Goal: Information Seeking & Learning: Learn about a topic

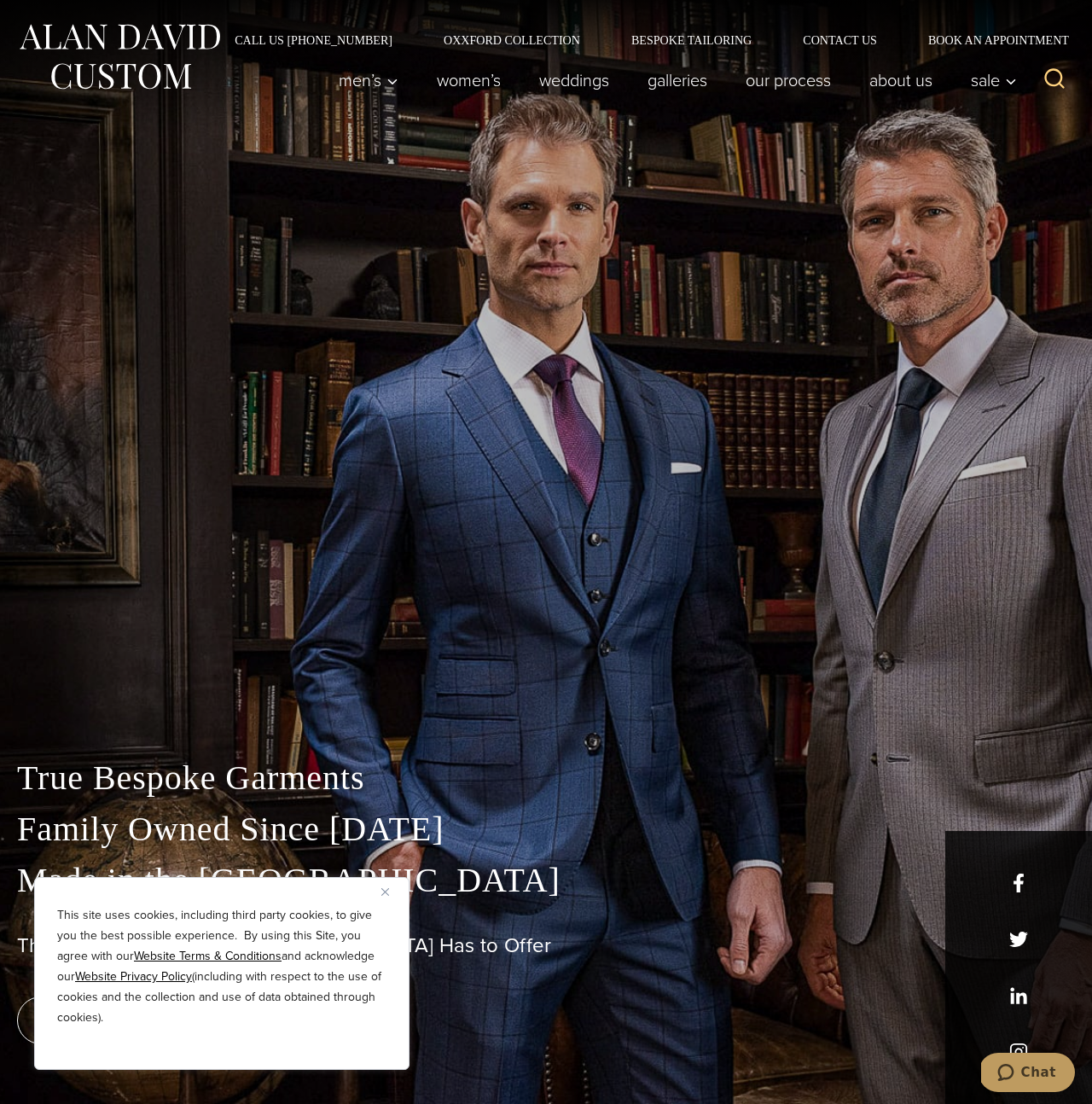
click at [383, 893] on img "Close" at bounding box center [385, 892] width 8 height 8
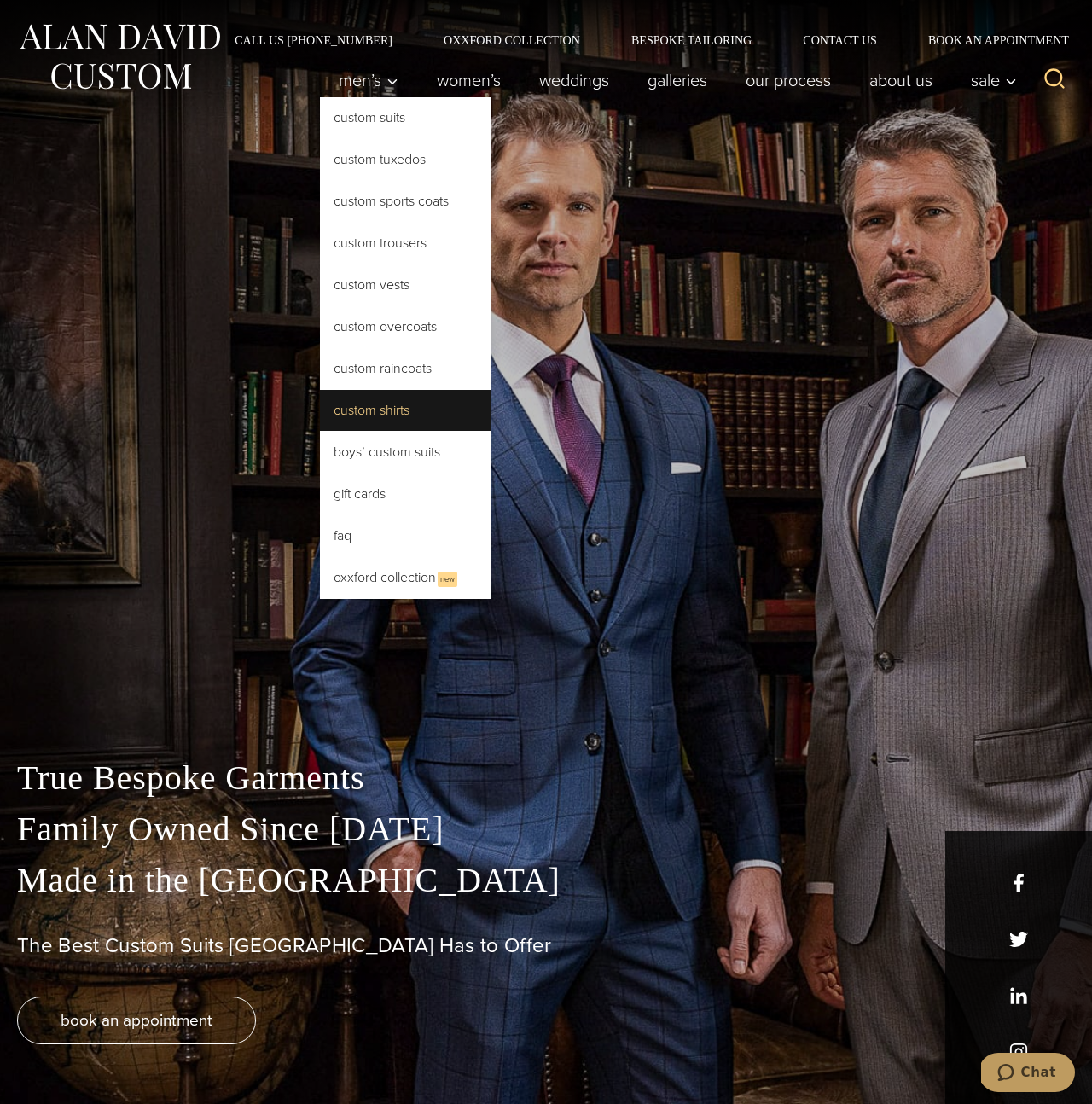
click at [374, 407] on link "Custom Shirts" at bounding box center [405, 411] width 170 height 41
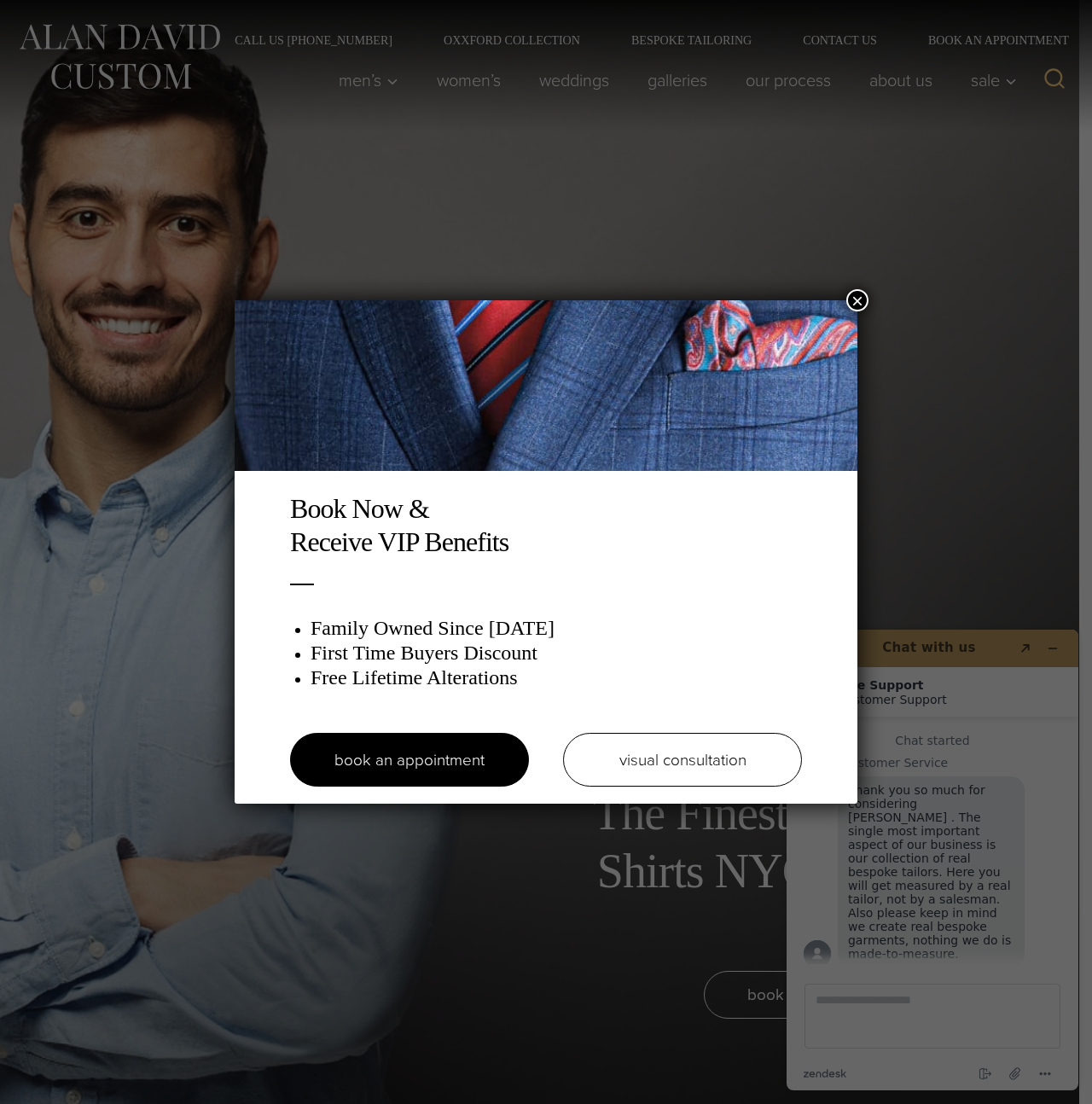
click at [857, 298] on button "×" at bounding box center [857, 300] width 22 height 22
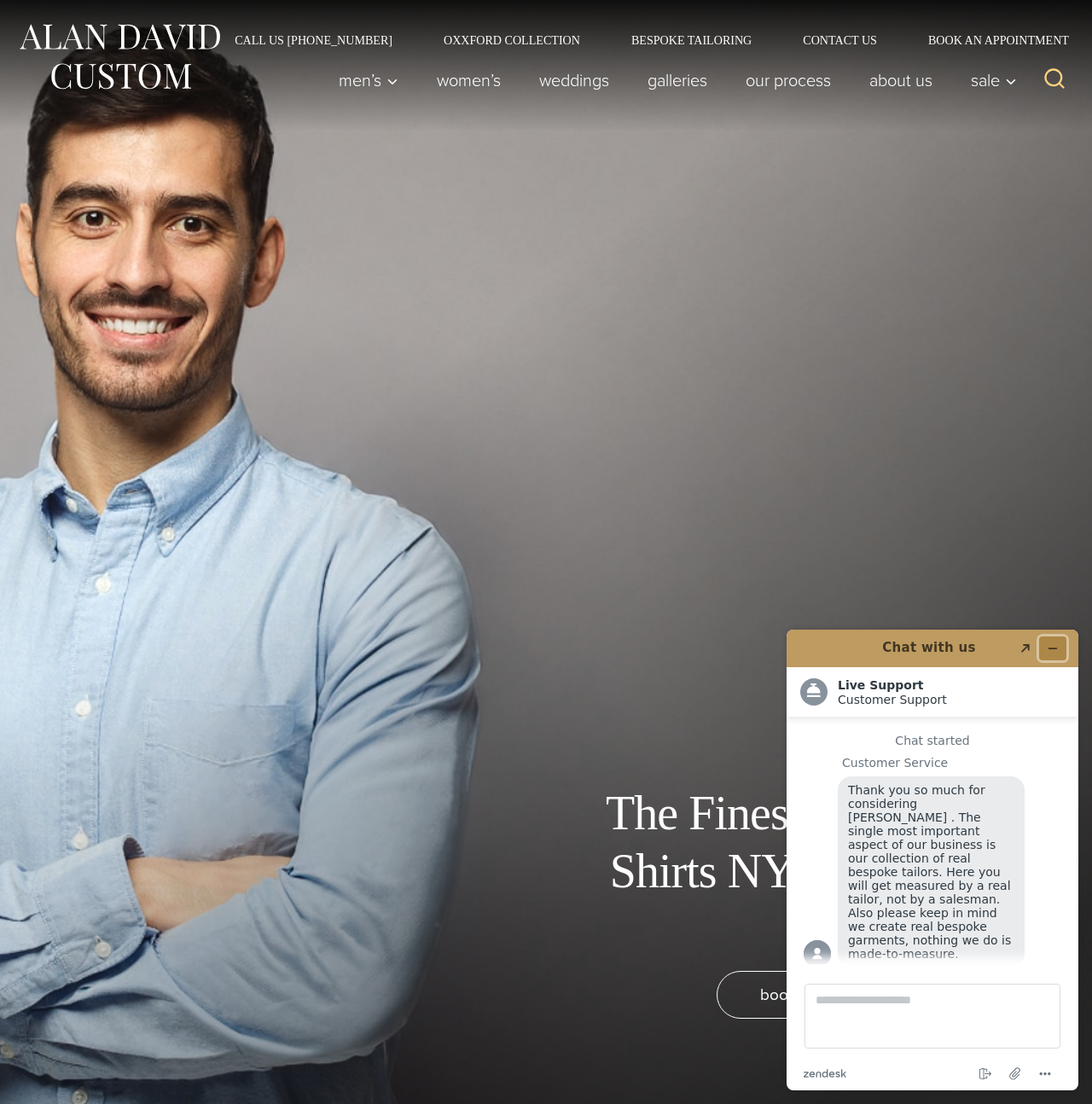
click at [1052, 650] on icon "Minimize widget" at bounding box center [1052, 648] width 12 height 12
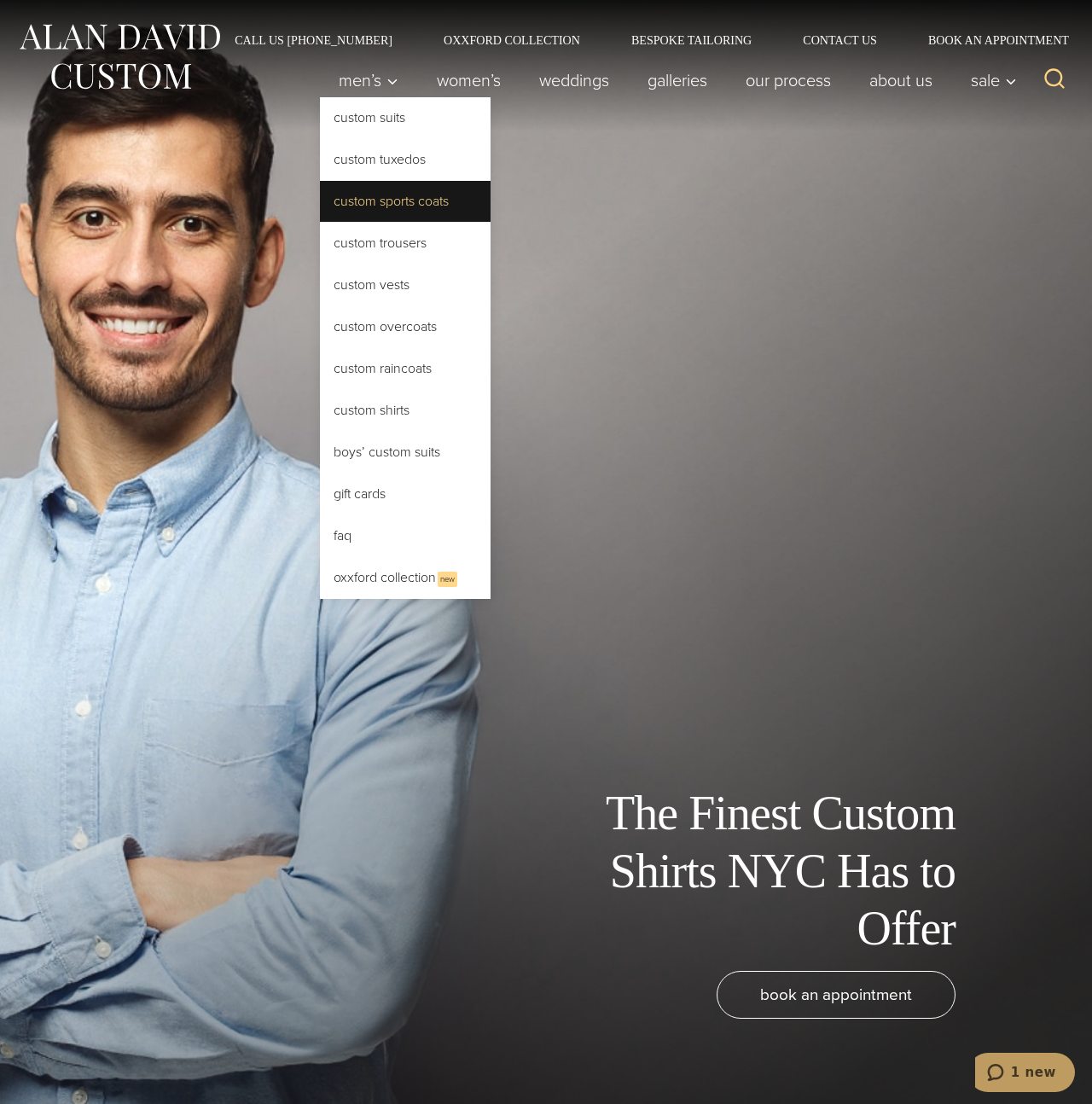
click at [393, 196] on link "Custom Sports Coats" at bounding box center [405, 202] width 170 height 41
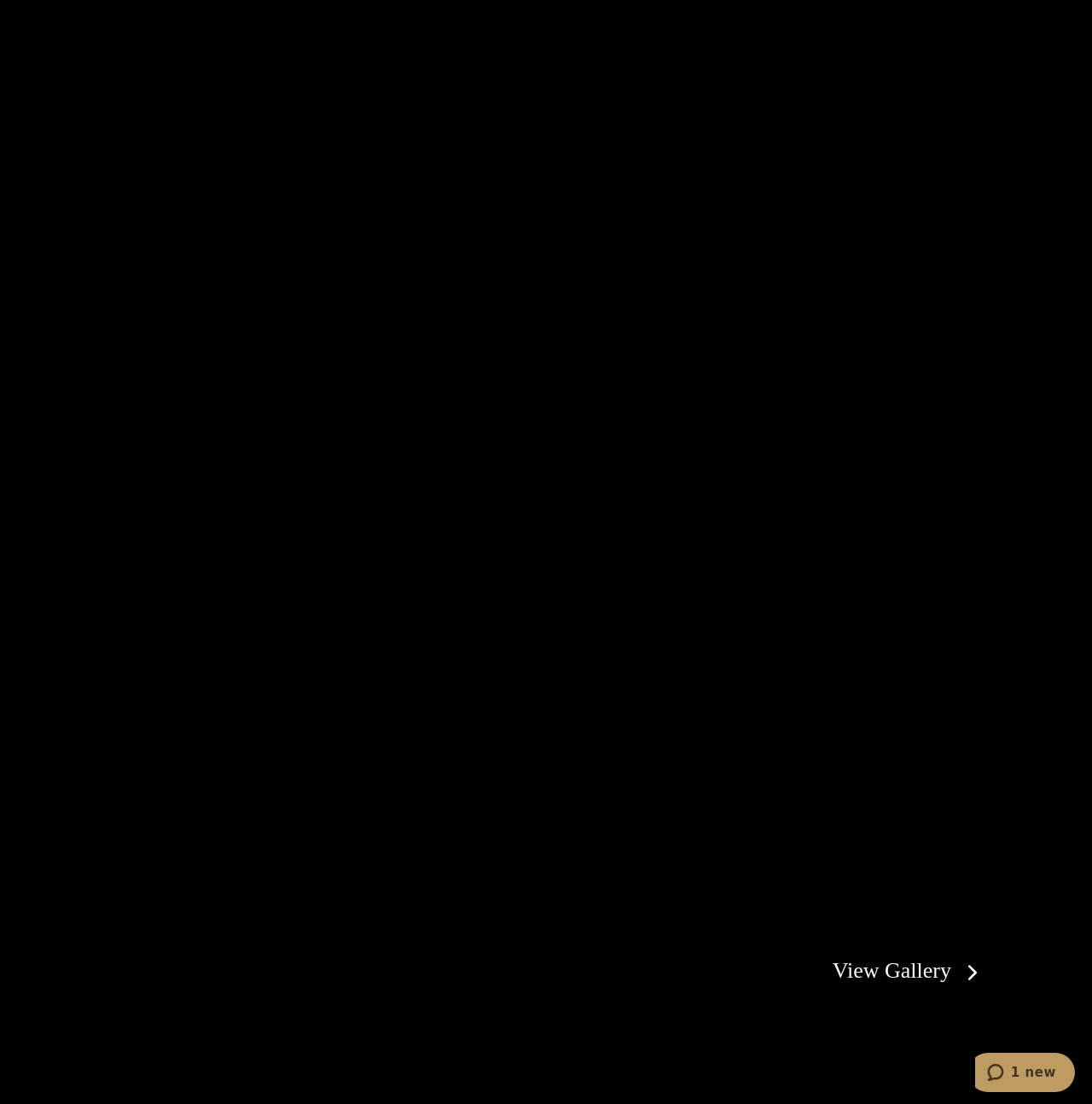
scroll to position [3350, 0]
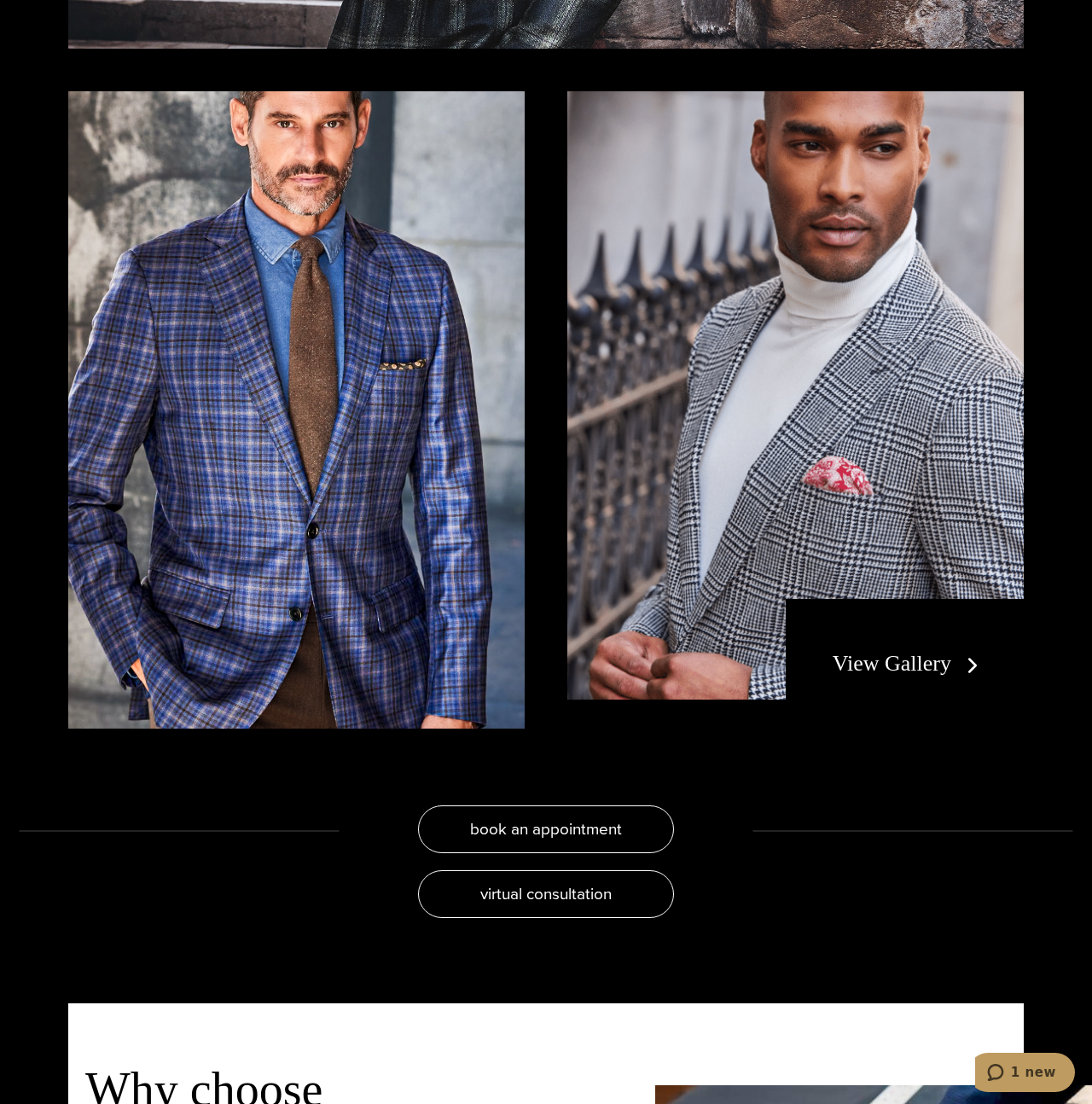
click at [906, 665] on link "View Gallery" at bounding box center [908, 664] width 153 height 25
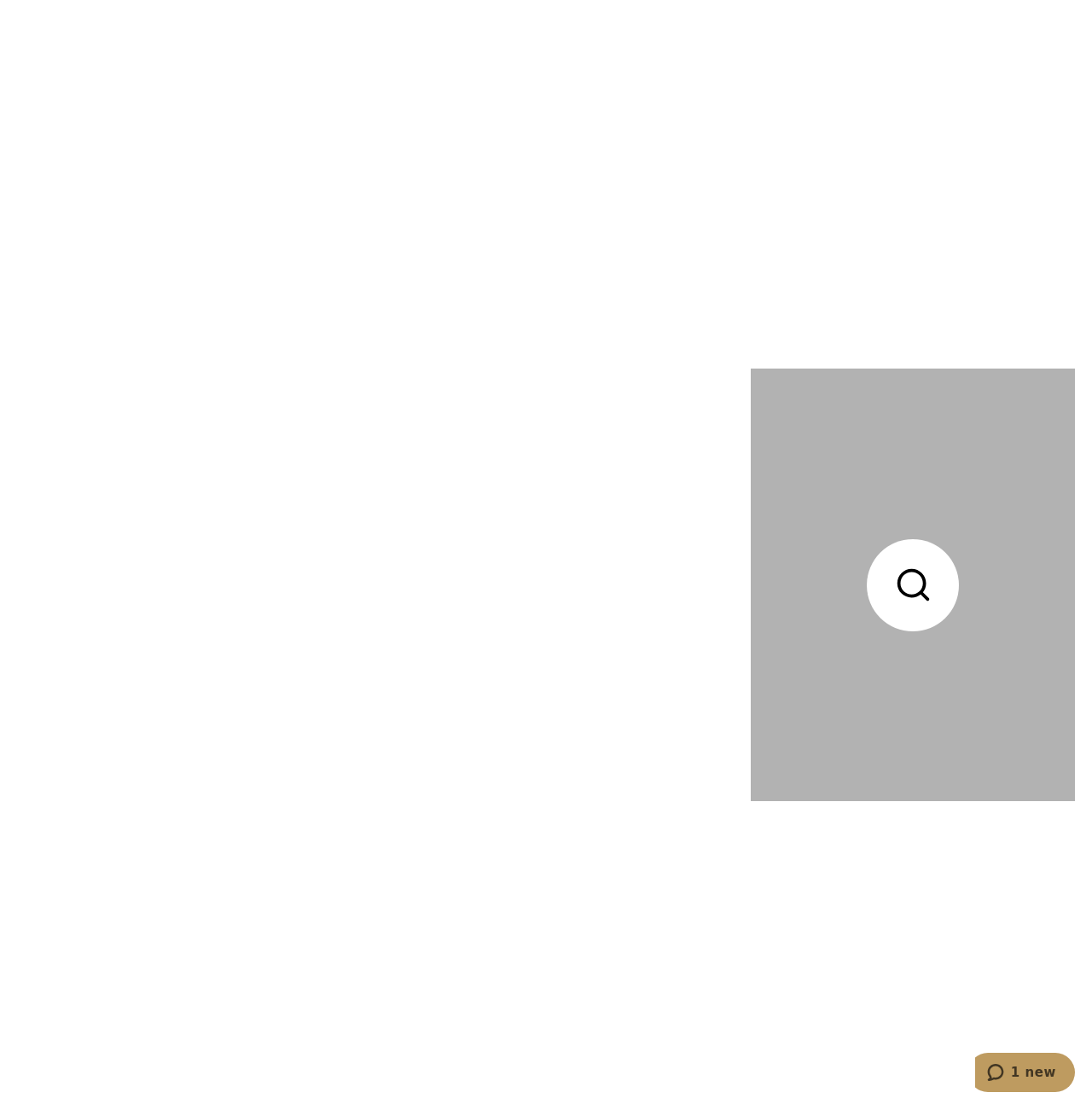
scroll to position [2777, 0]
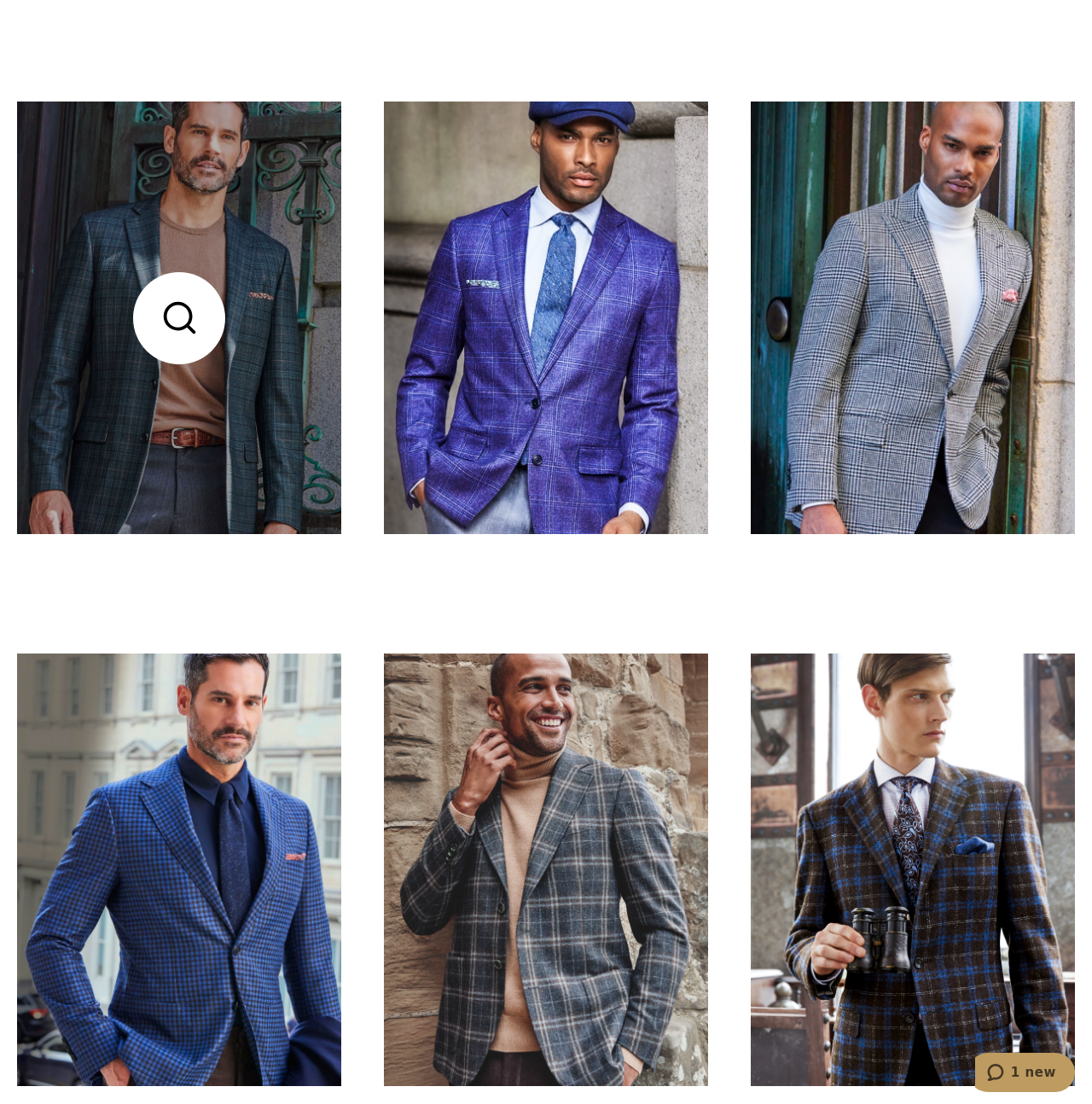
click at [185, 419] on link at bounding box center [178, 318] width 324 height 433
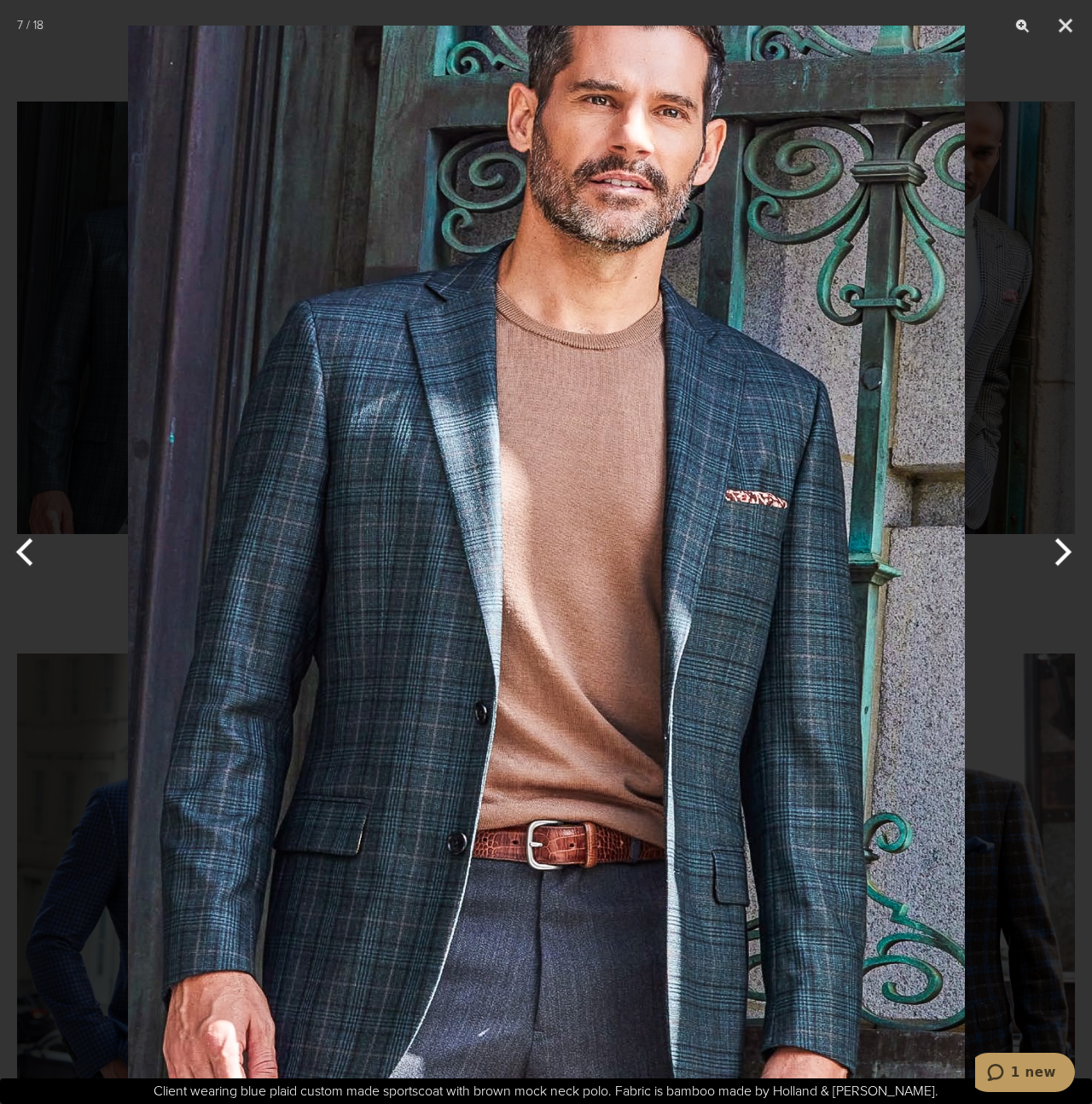
click at [66, 335] on div at bounding box center [546, 552] width 1092 height 1104
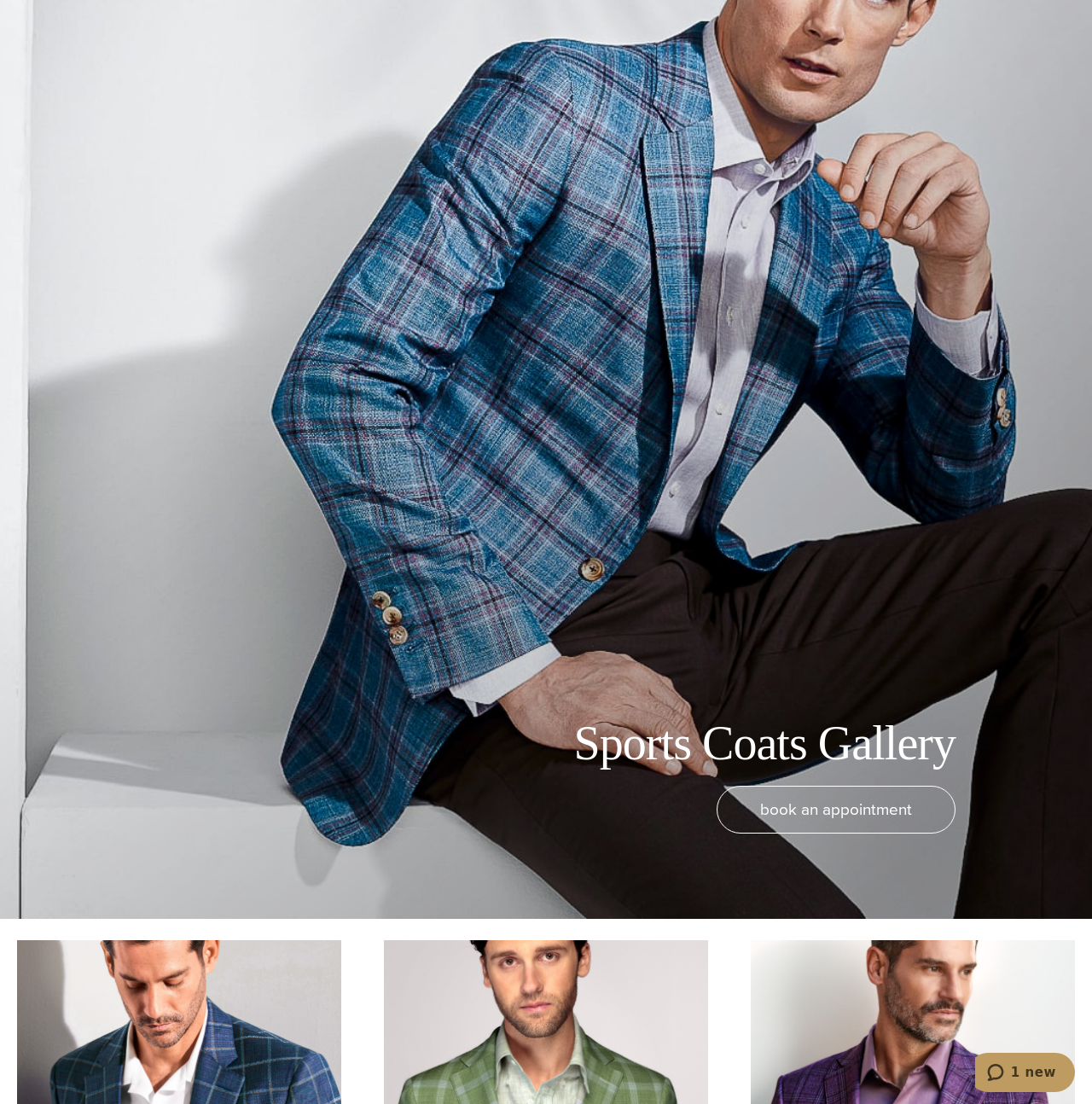
scroll to position [0, 0]
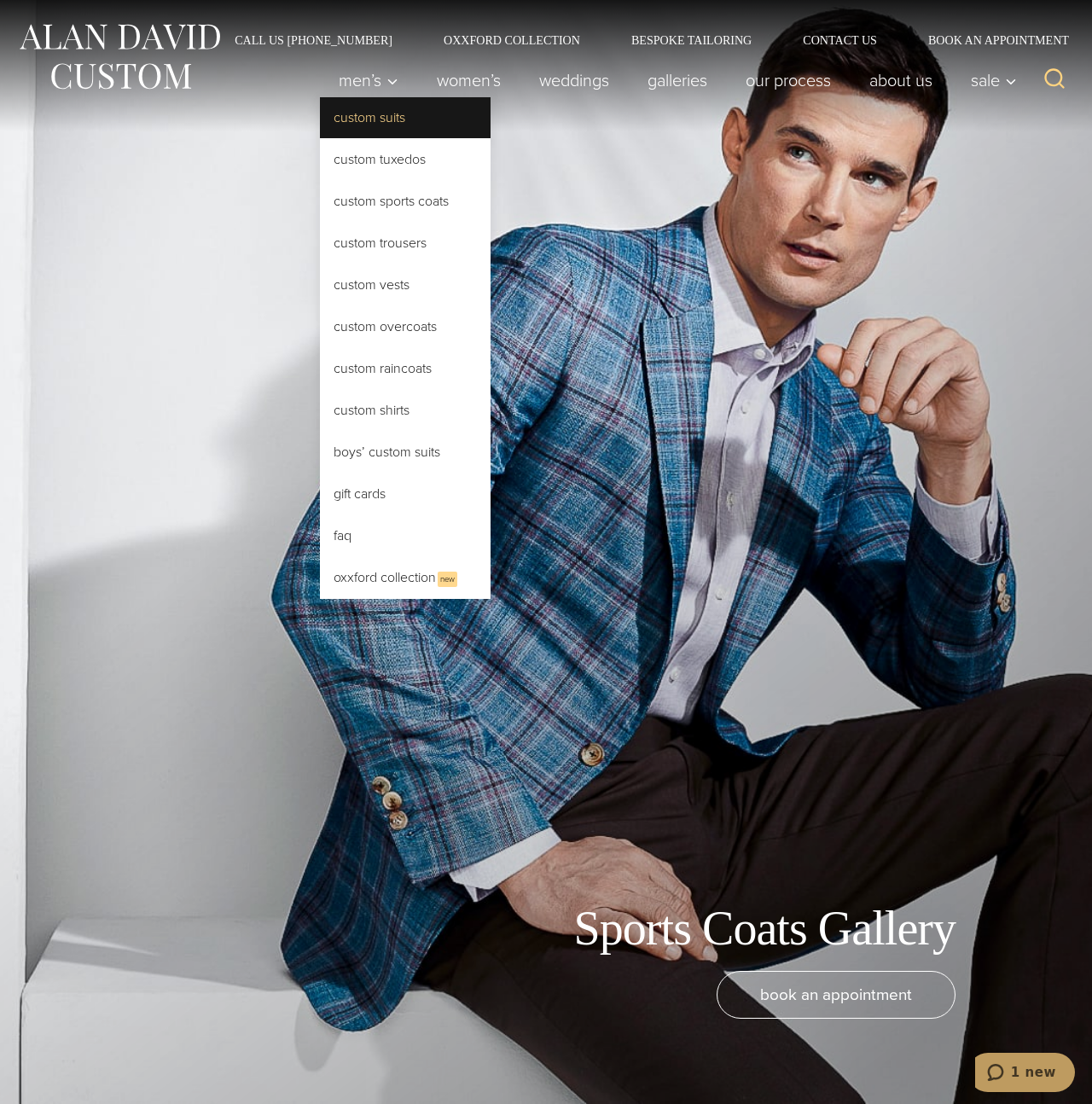
click at [378, 124] on link "Custom Suits" at bounding box center [405, 118] width 170 height 41
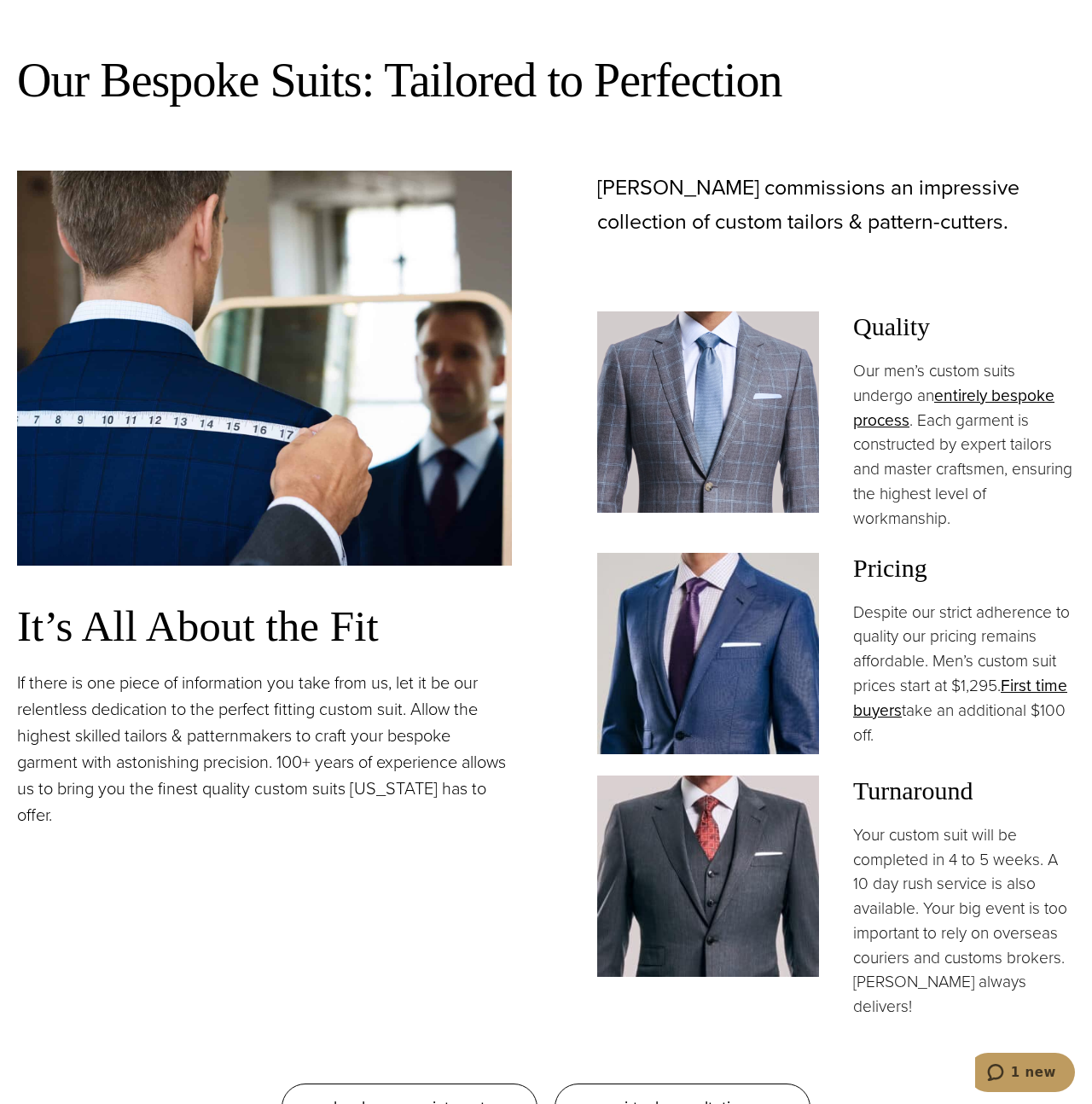
scroll to position [1382, 0]
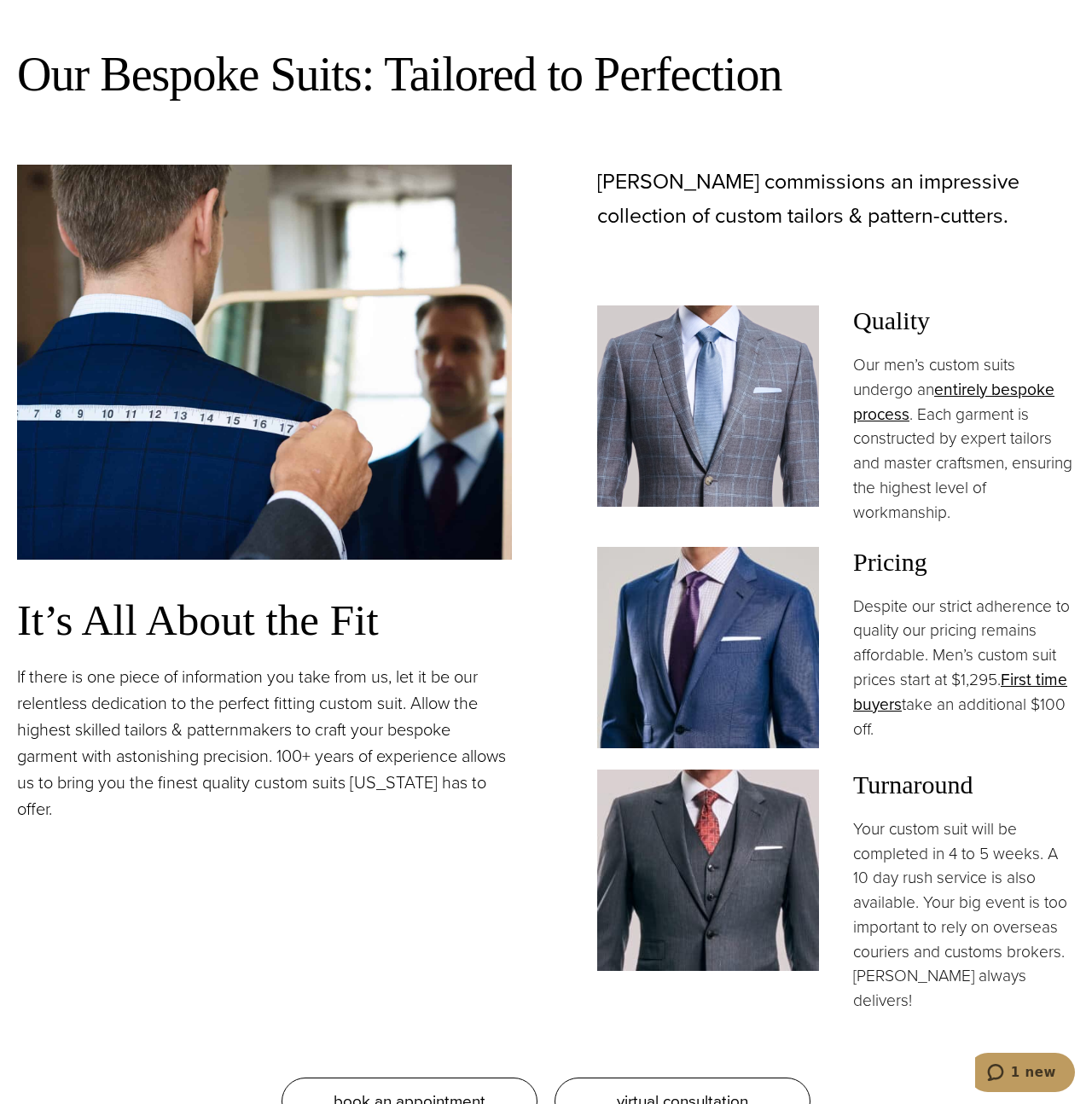
click at [634, 450] on img at bounding box center [707, 406] width 222 height 202
click at [882, 413] on link "entirely bespoke process" at bounding box center [954, 402] width 202 height 49
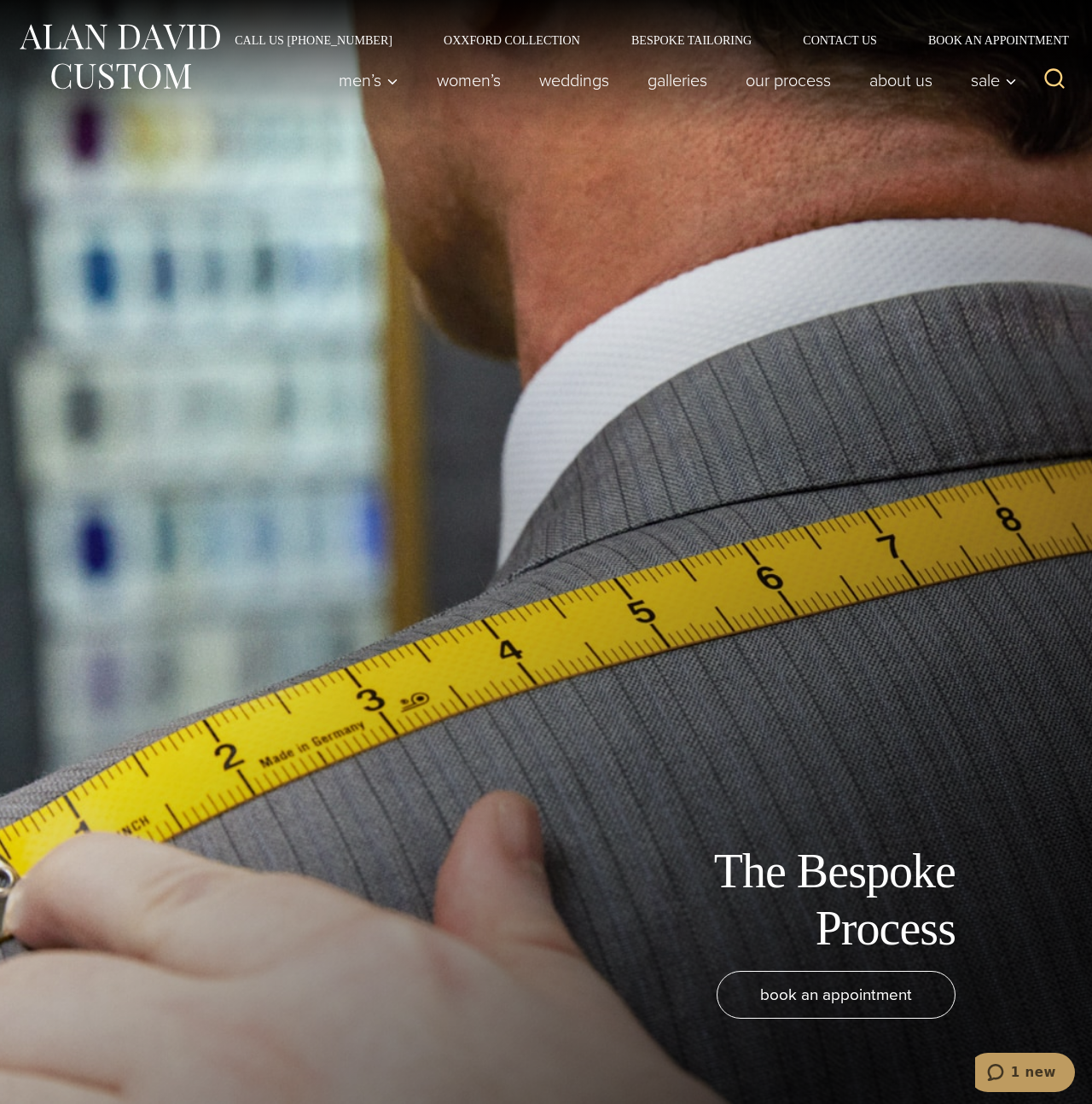
click at [102, 50] on img at bounding box center [119, 56] width 204 height 76
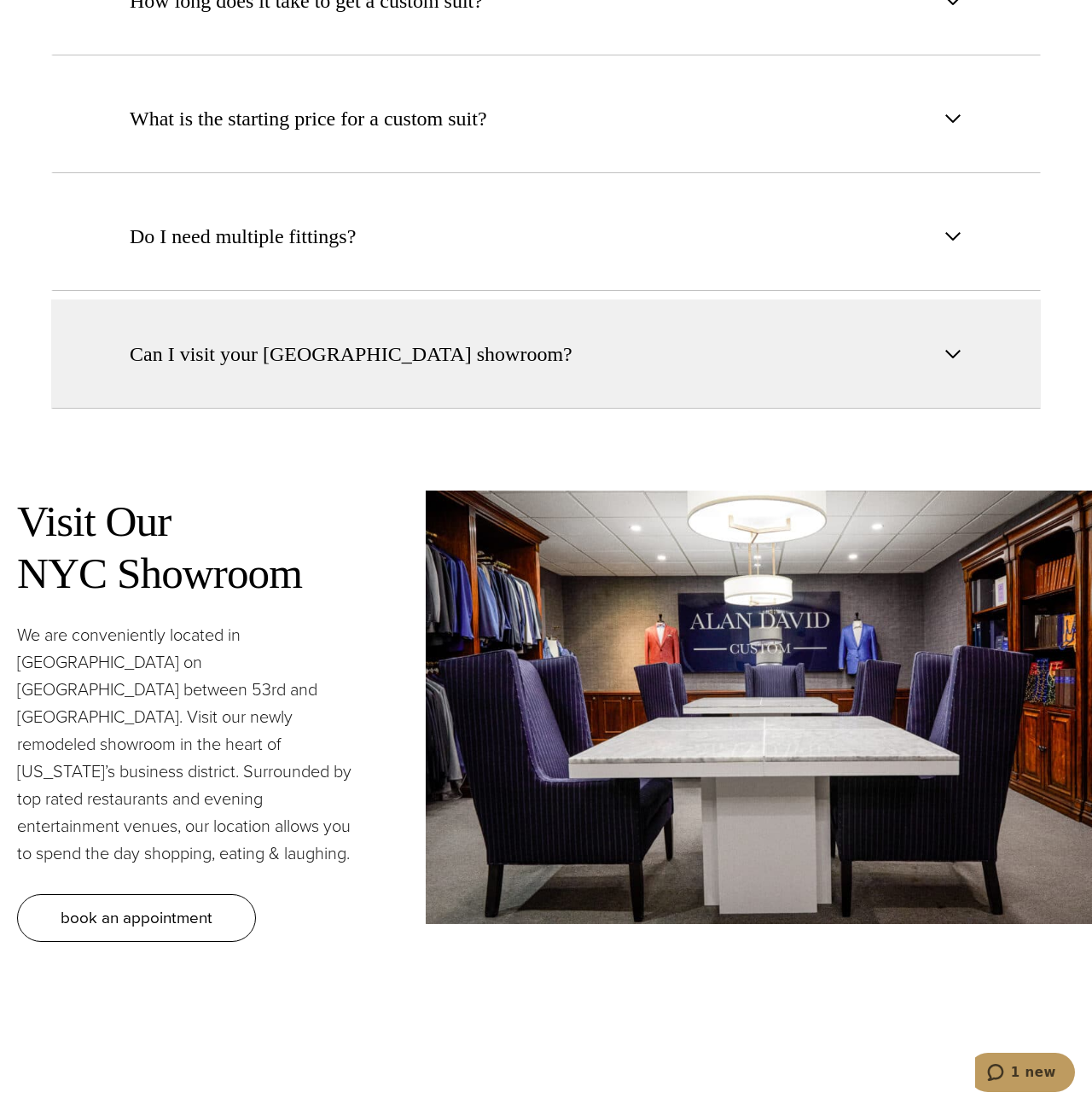
scroll to position [7305, 0]
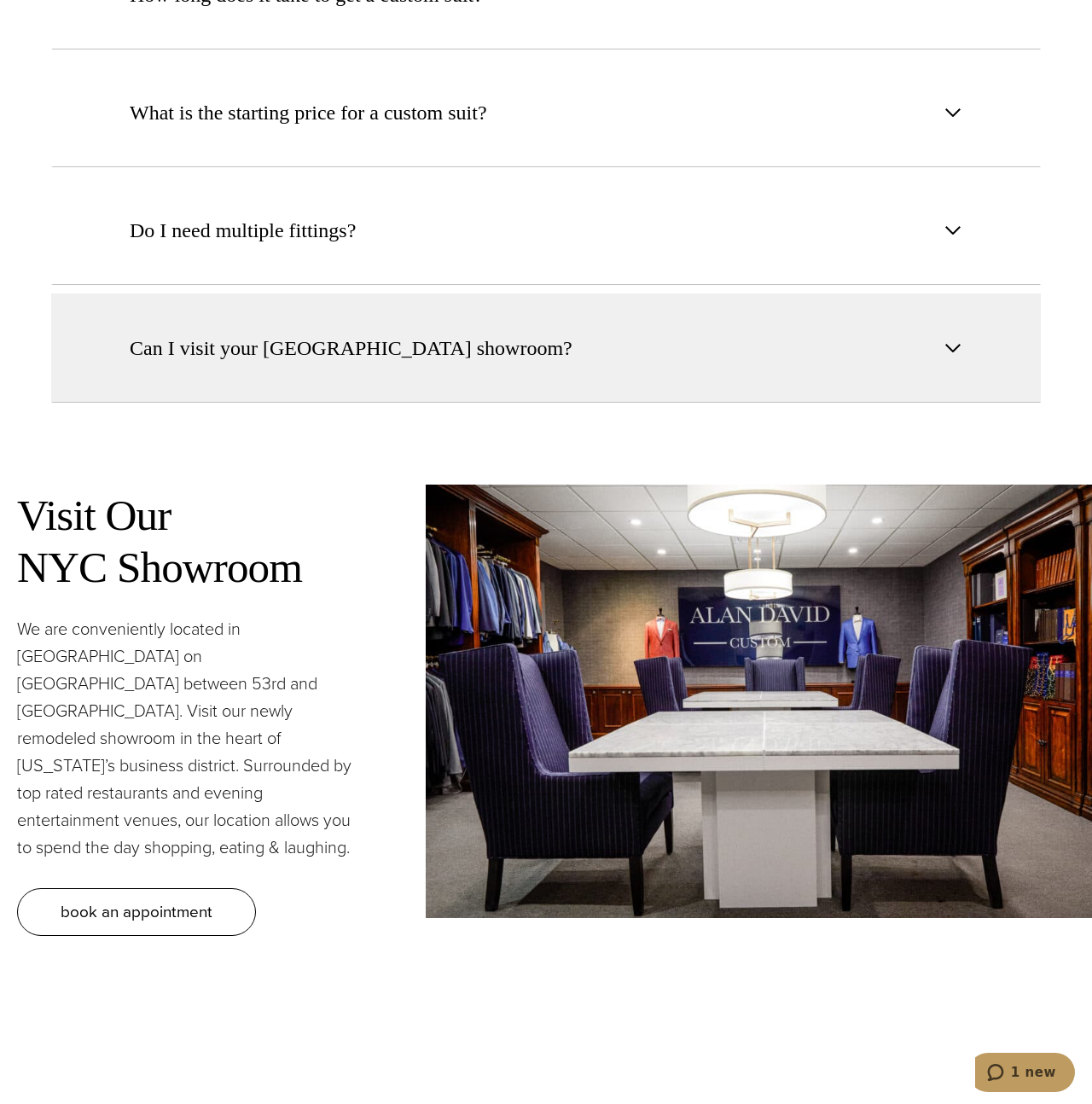
click at [354, 333] on span "Can I visit your [GEOGRAPHIC_DATA] showroom?" at bounding box center [351, 348] width 443 height 30
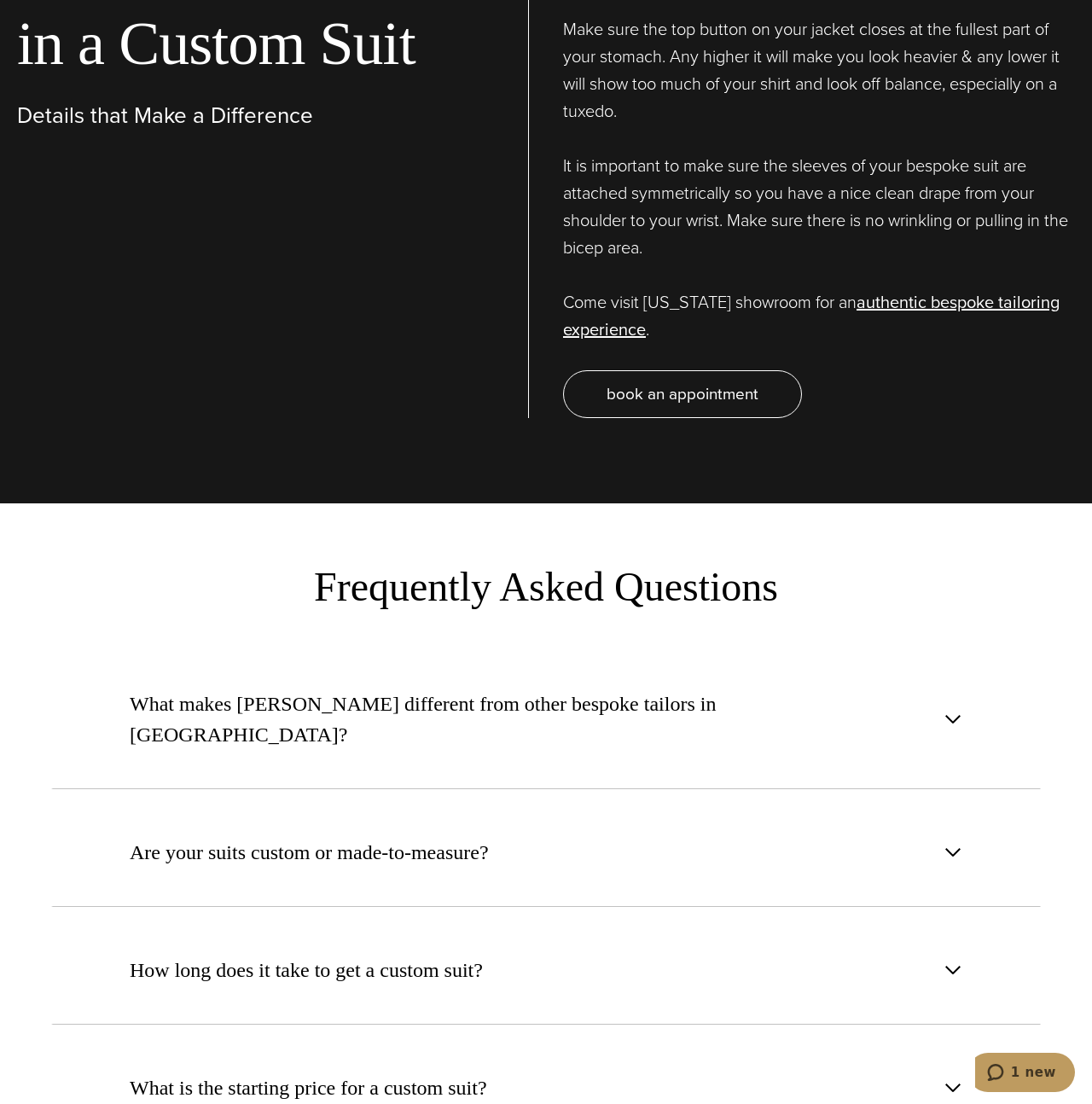
scroll to position [6328, 0]
